Goal: Task Accomplishment & Management: Manage account settings

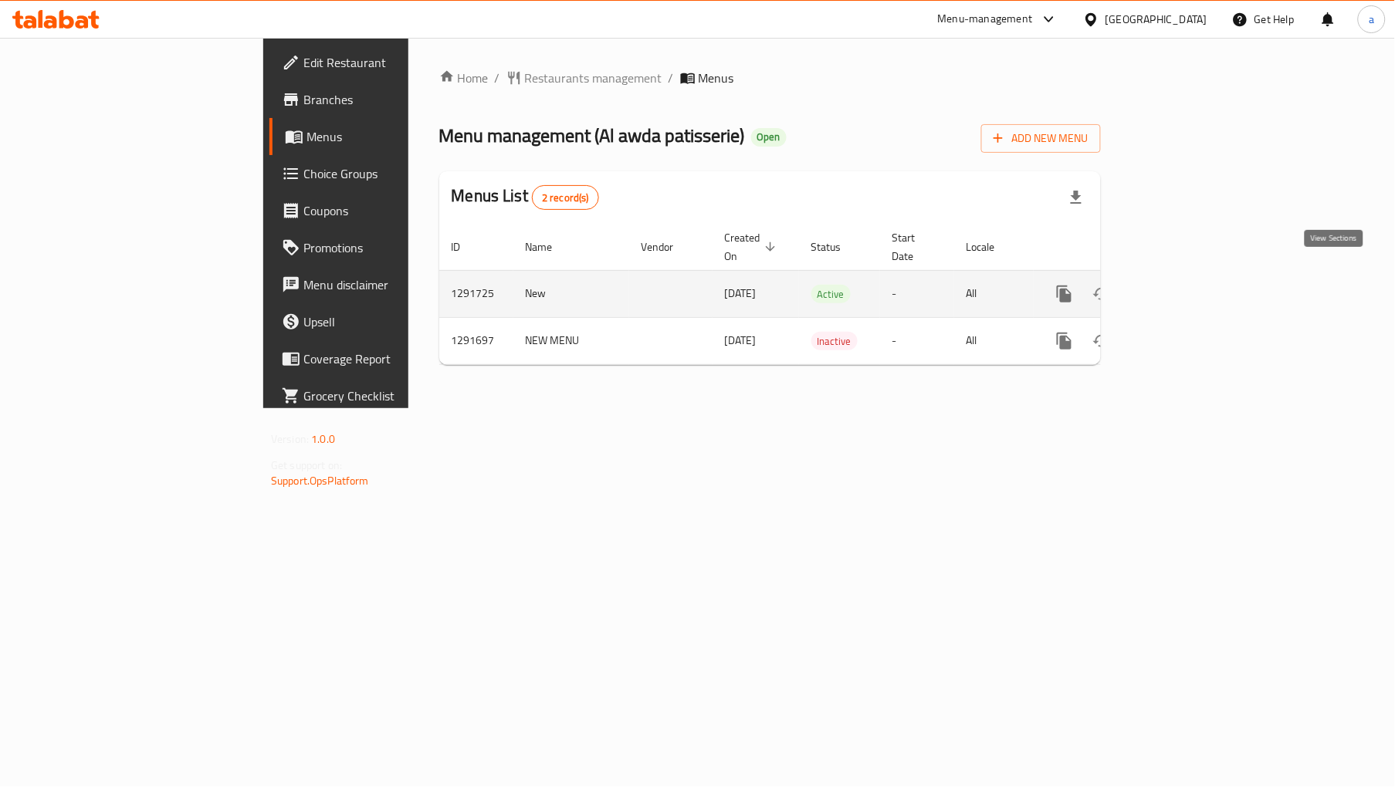
click at [1185, 285] on icon "enhanced table" at bounding box center [1175, 294] width 19 height 19
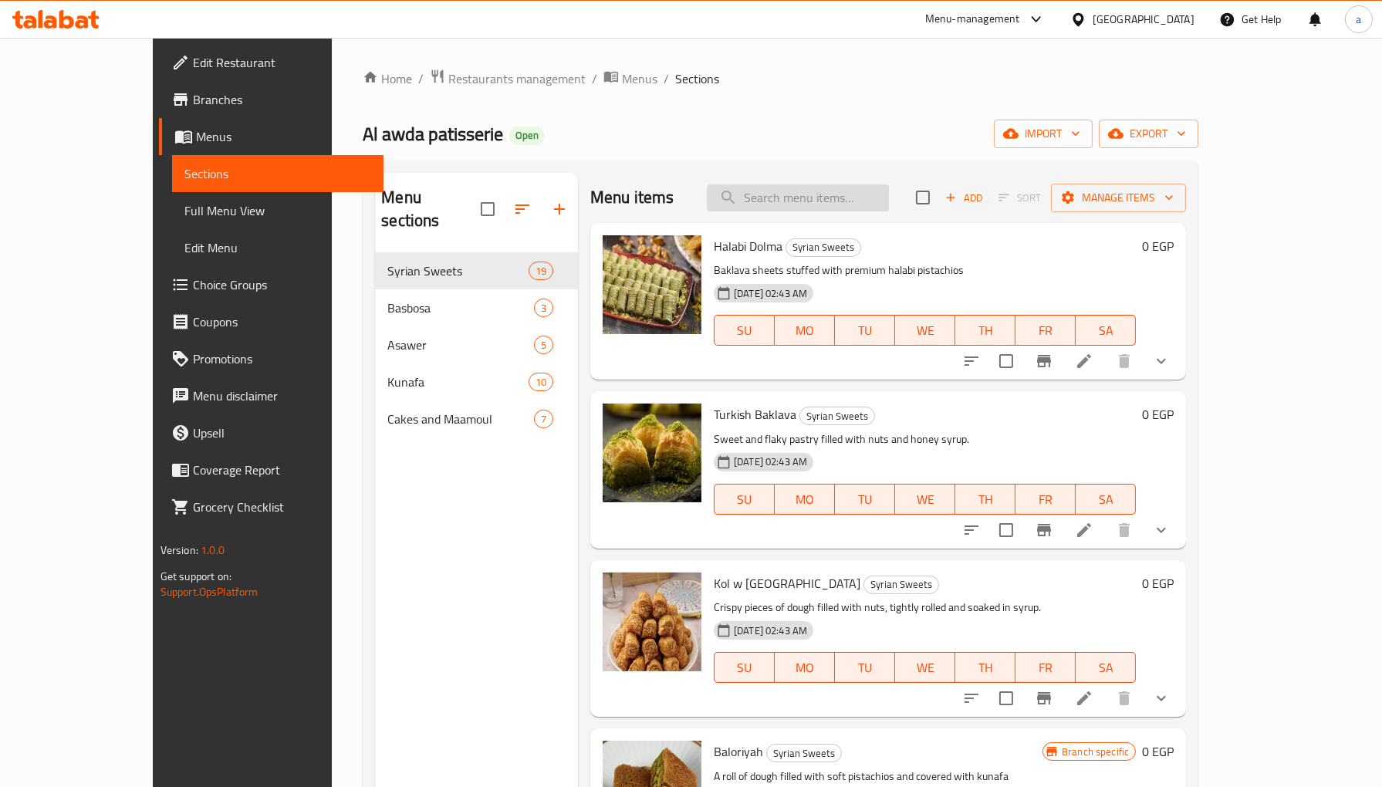
click at [847, 205] on input "search" at bounding box center [798, 197] width 182 height 27
paste input "Halabi mbroma"
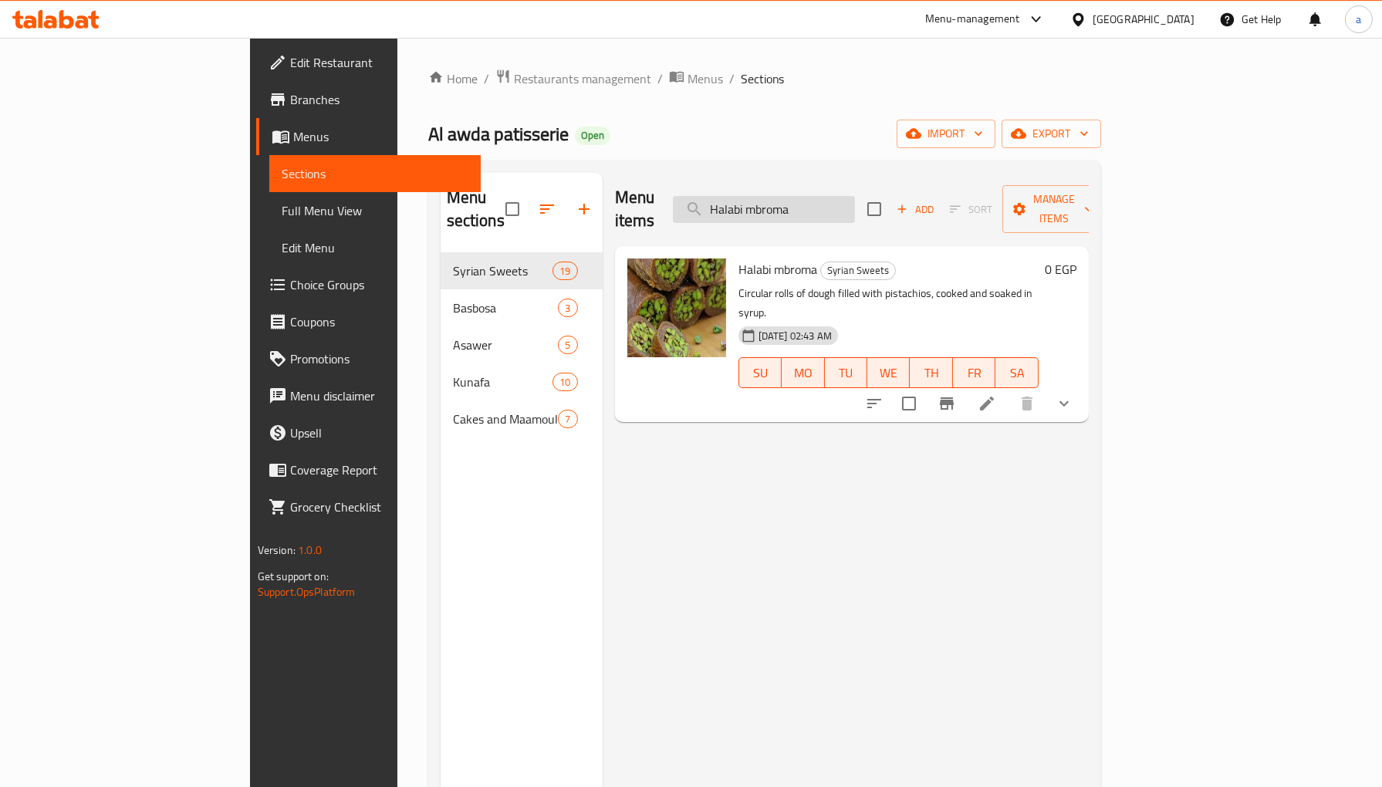
type input "Halabi mbroma"
click at [996, 394] on icon at bounding box center [987, 403] width 19 height 19
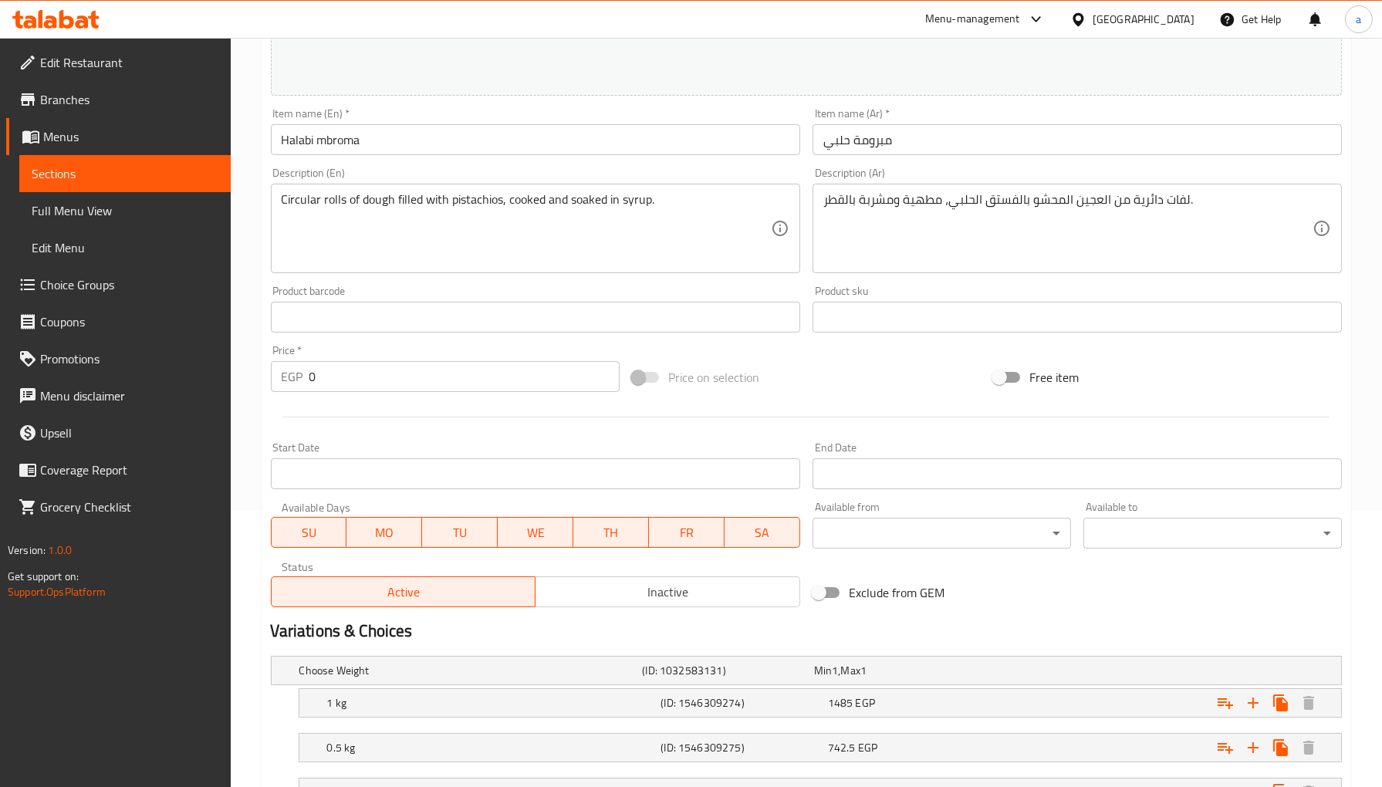
scroll to position [404, 0]
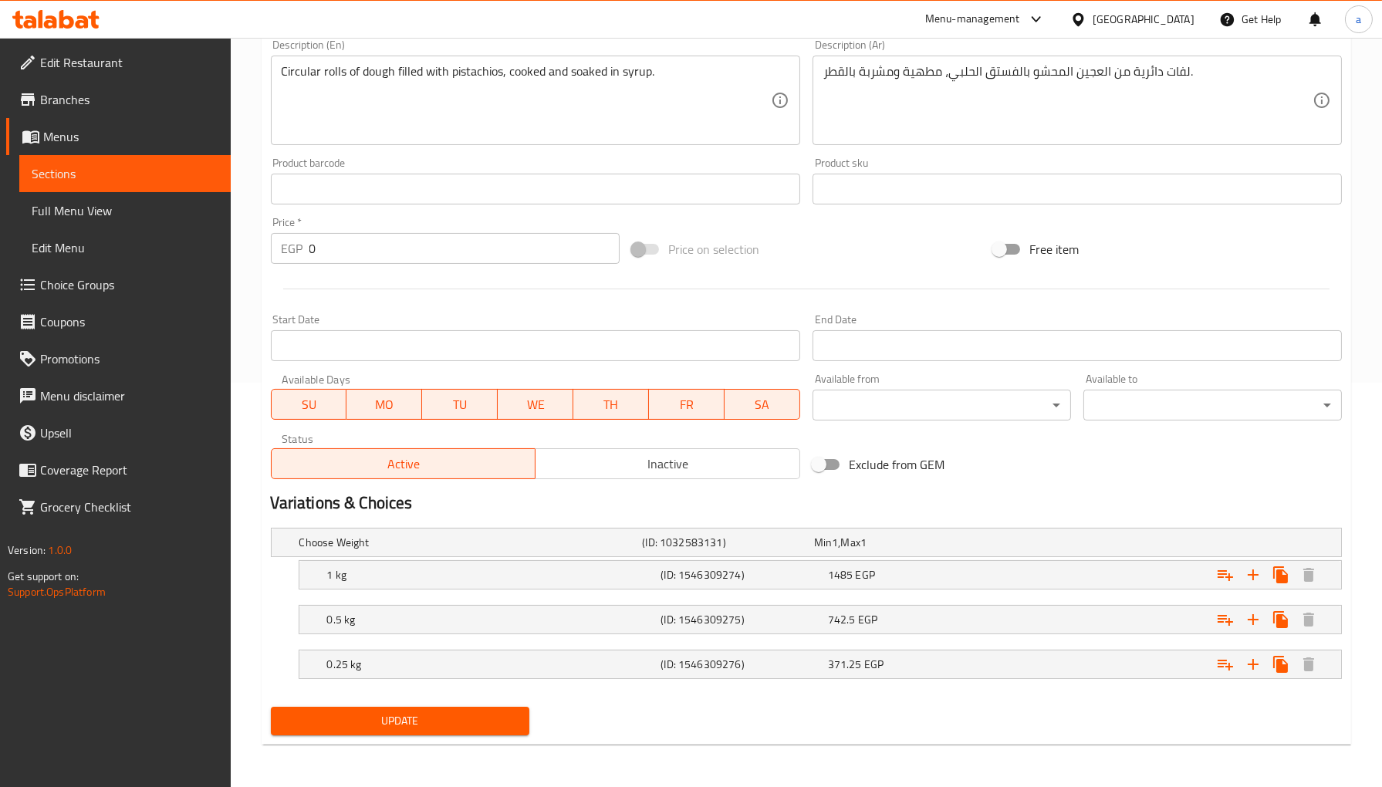
click at [1076, 469] on div "Exclude from GEM" at bounding box center [986, 465] width 361 height 42
click at [1076, 467] on div "Exclude from GEM" at bounding box center [986, 465] width 361 height 42
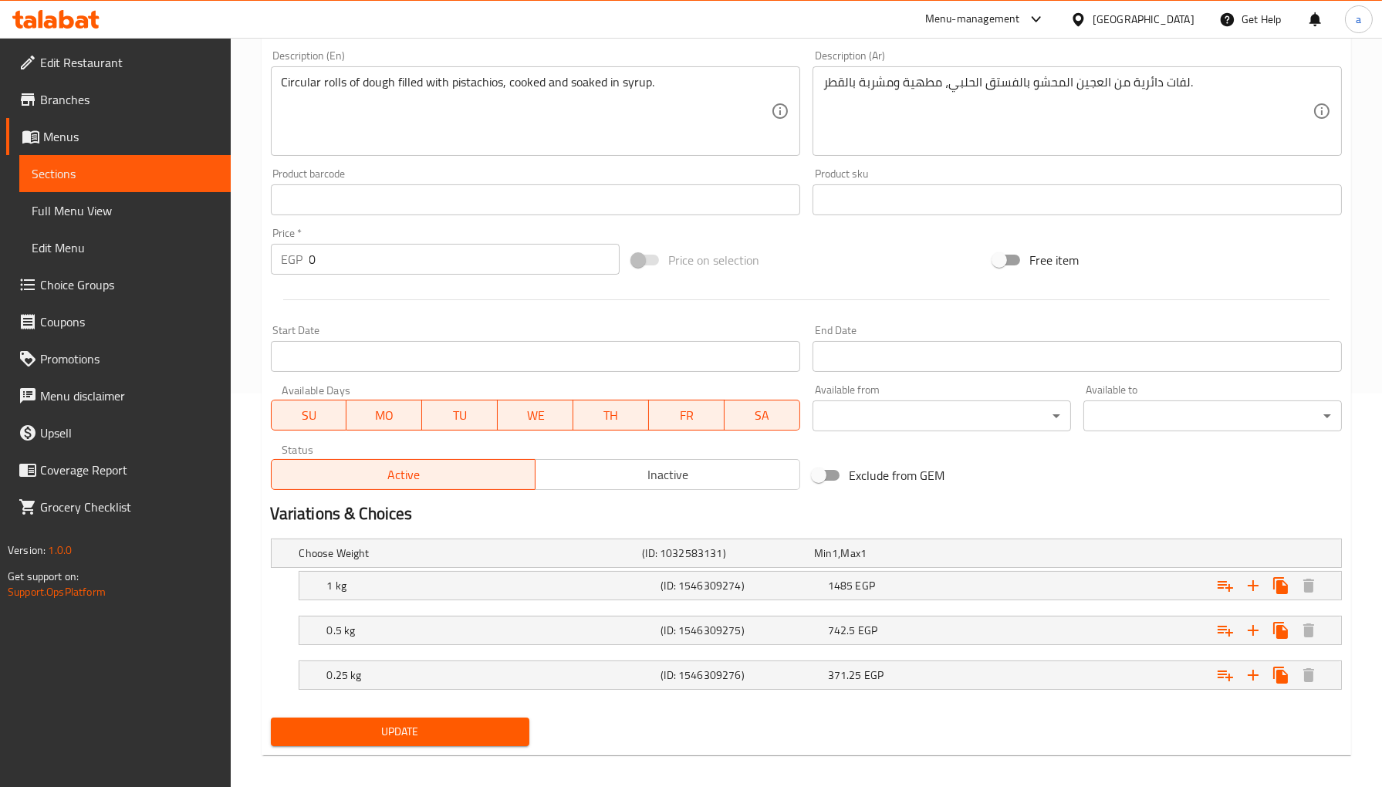
scroll to position [0, 0]
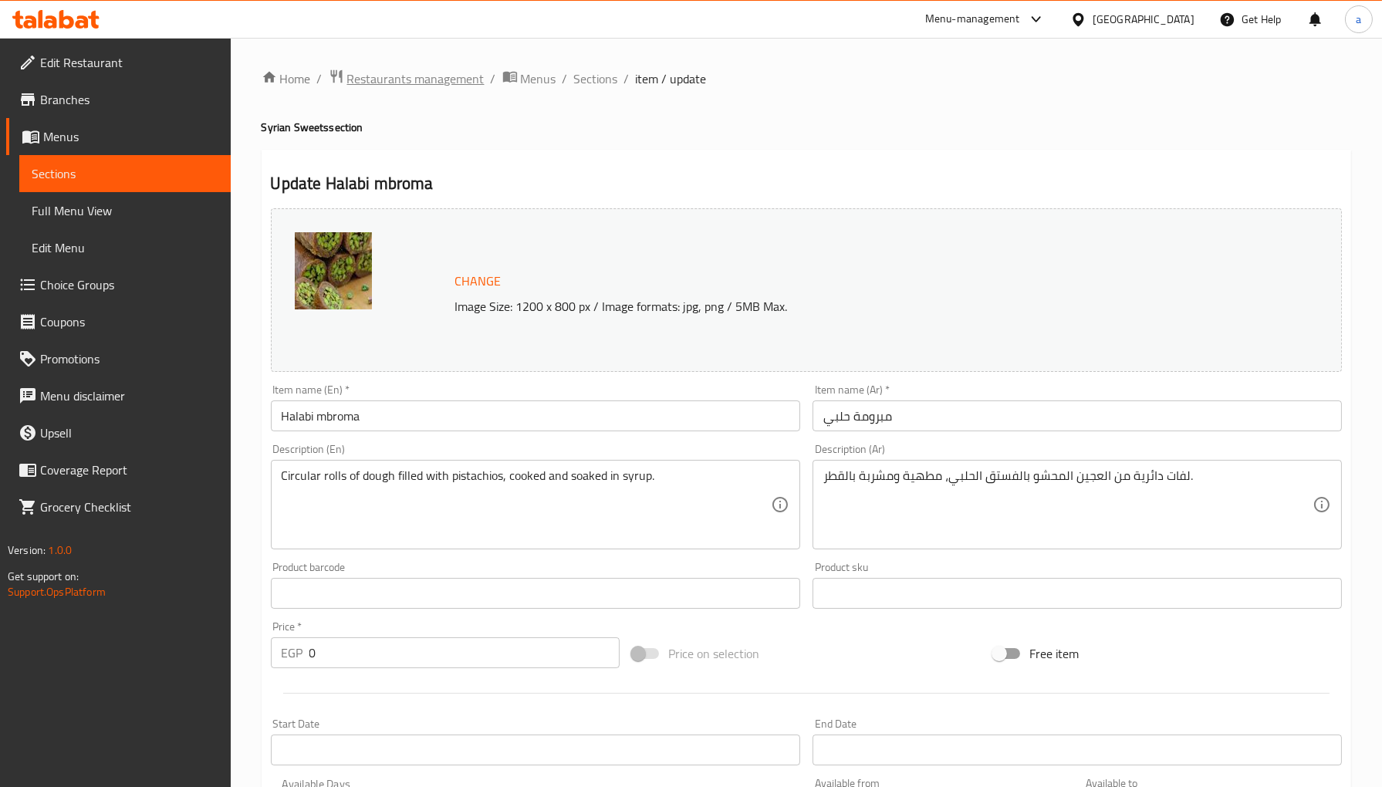
click at [341, 73] on icon "breadcrumb" at bounding box center [336, 76] width 12 height 13
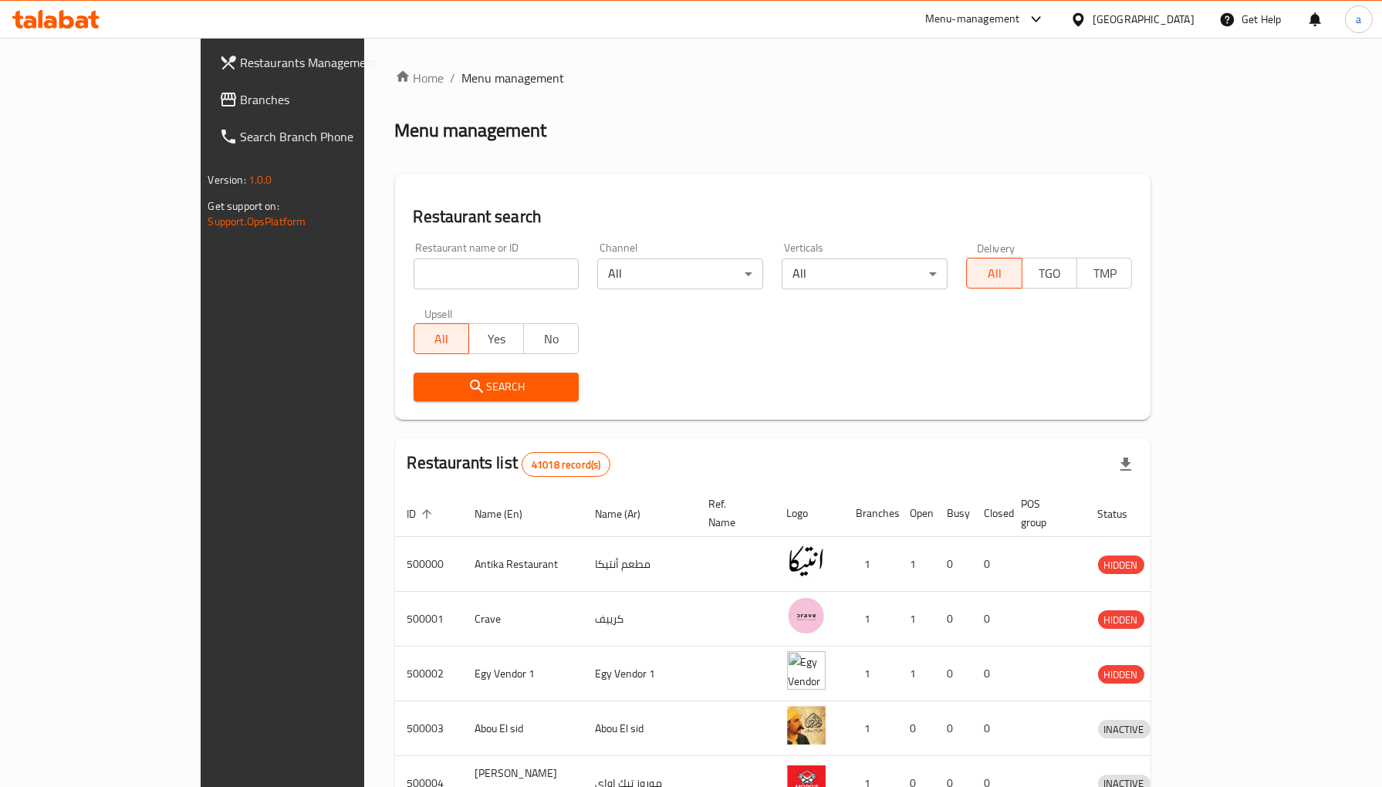
click at [241, 103] on span "Branches" at bounding box center [330, 99] width 178 height 19
